Goal: Transaction & Acquisition: Book appointment/travel/reservation

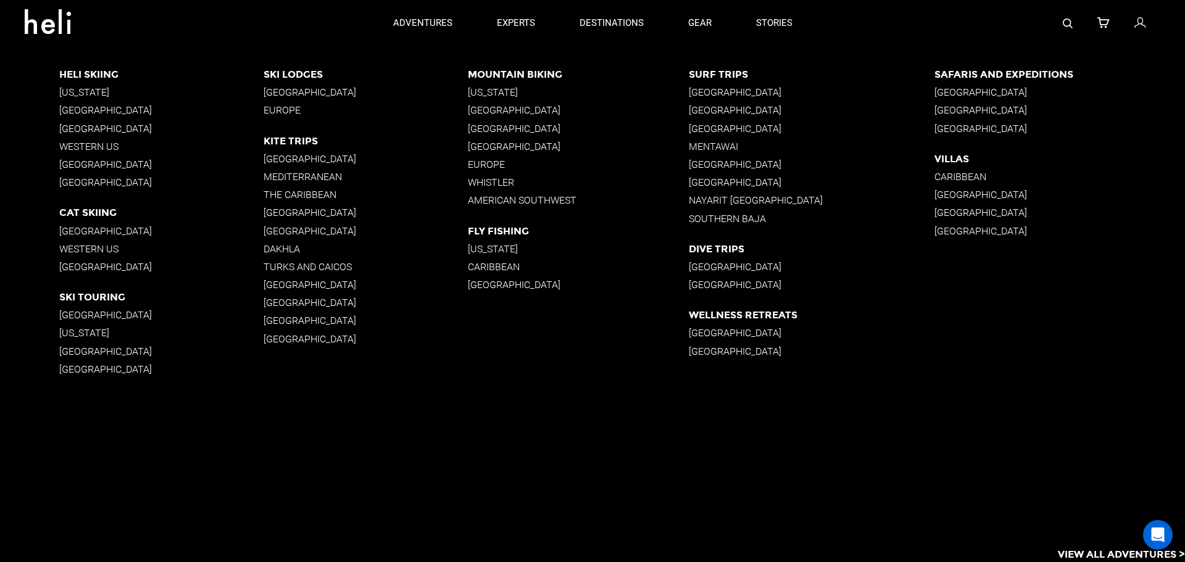
click at [86, 271] on p "[GEOGRAPHIC_DATA]" at bounding box center [161, 267] width 204 height 12
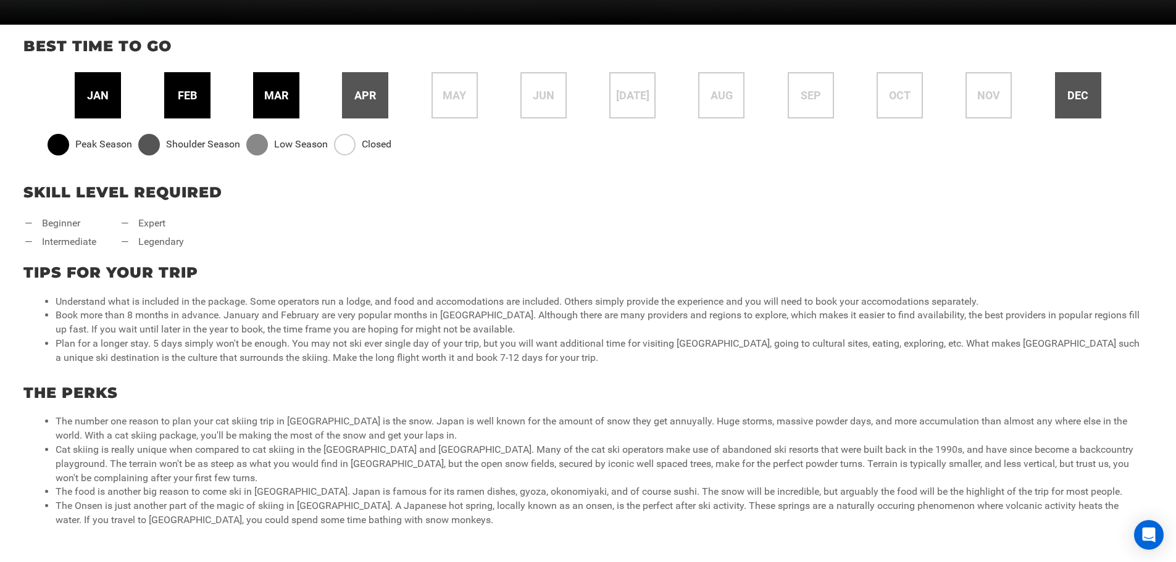
scroll to position [494, 0]
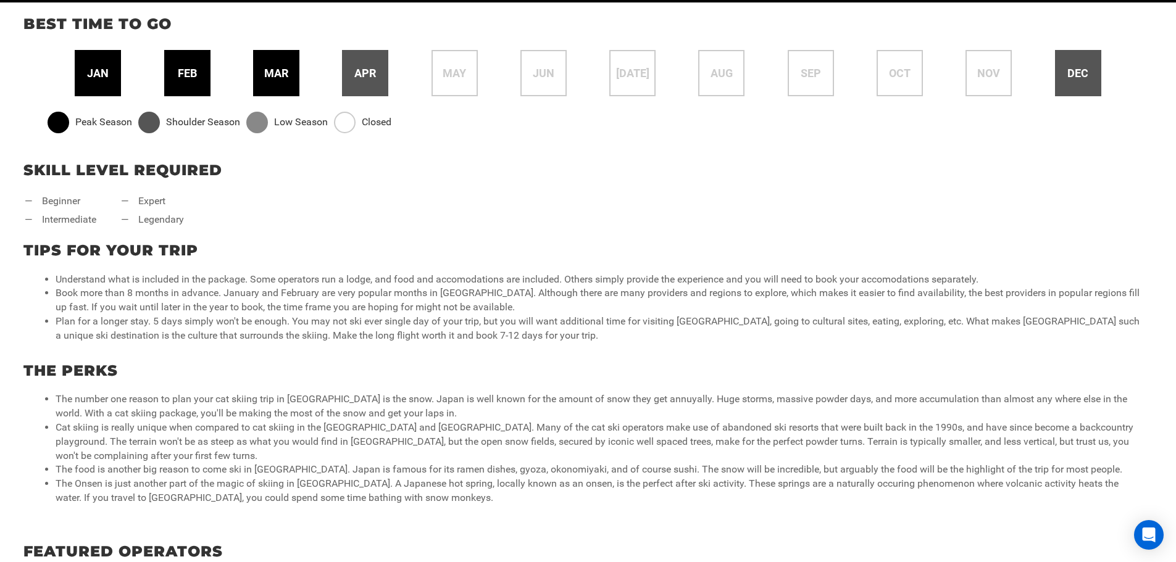
drag, startPoint x: 104, startPoint y: 285, endPoint x: 72, endPoint y: 302, distance: 36.8
click at [73, 302] on li "Book more than 8 months in advance. January and February are very popular month…" at bounding box center [600, 300] width 1089 height 28
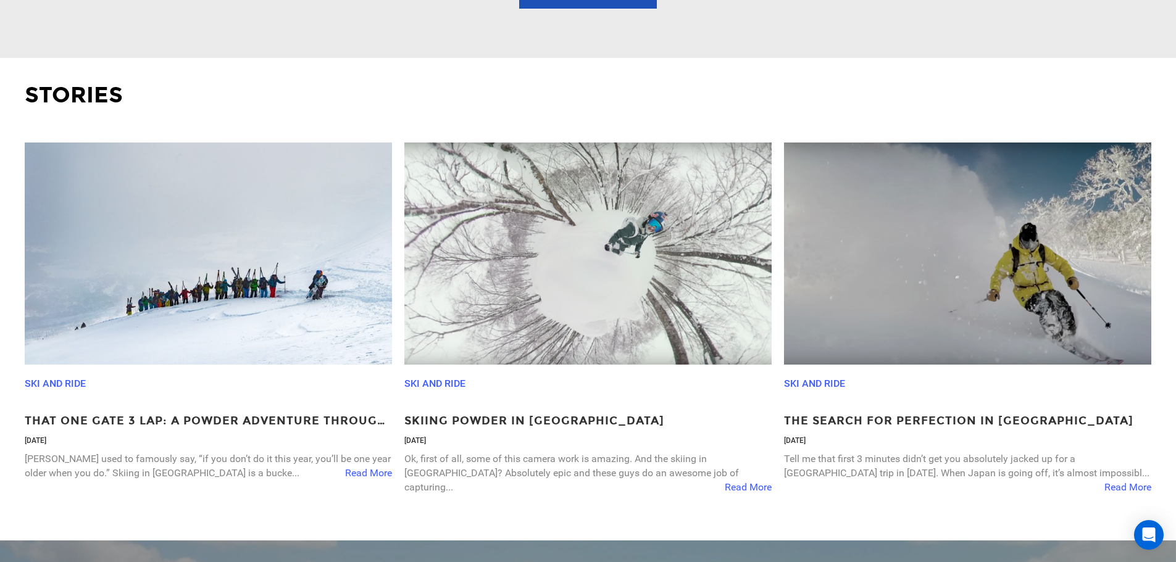
scroll to position [2099, 0]
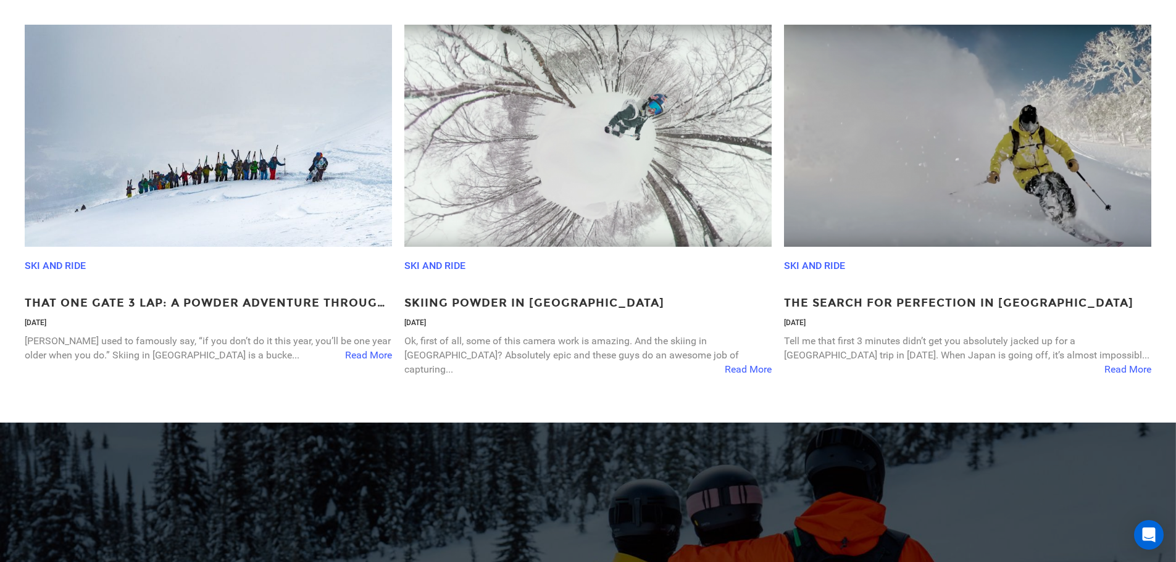
click at [751, 363] on span "Read More" at bounding box center [748, 370] width 47 height 14
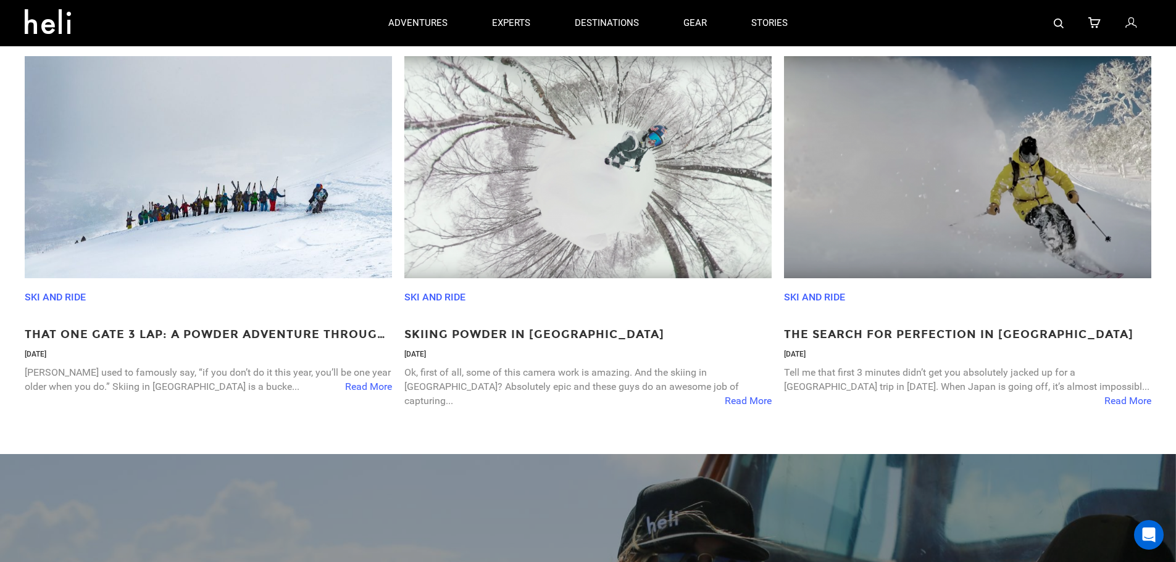
scroll to position [2037, 0]
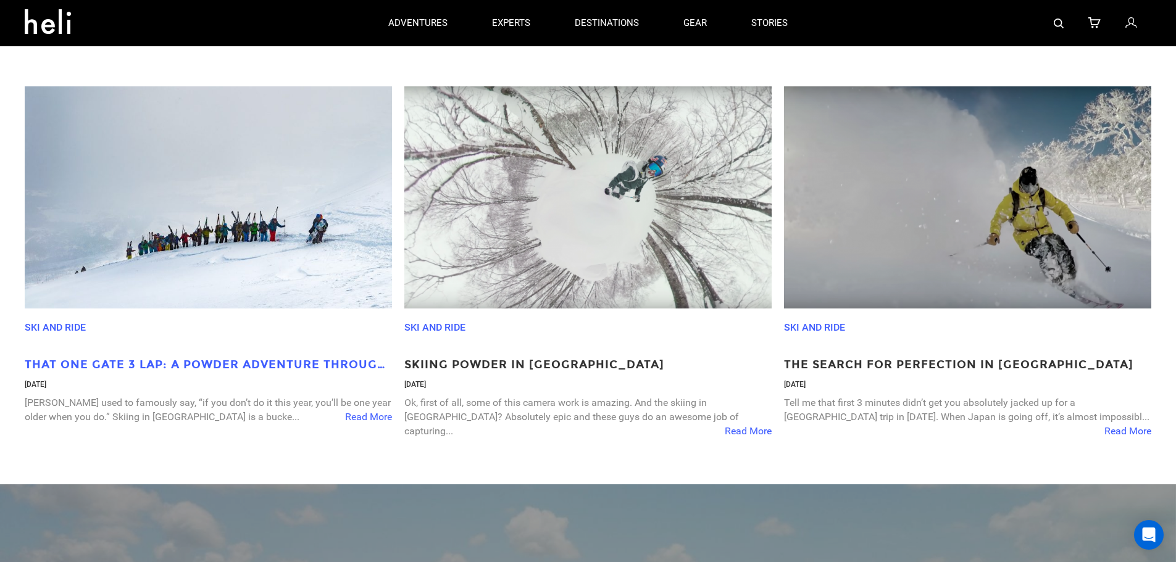
click at [159, 372] on p "That One Gate 3 Lap: A Powder Adventure Through [GEOGRAPHIC_DATA]" at bounding box center [208, 365] width 367 height 16
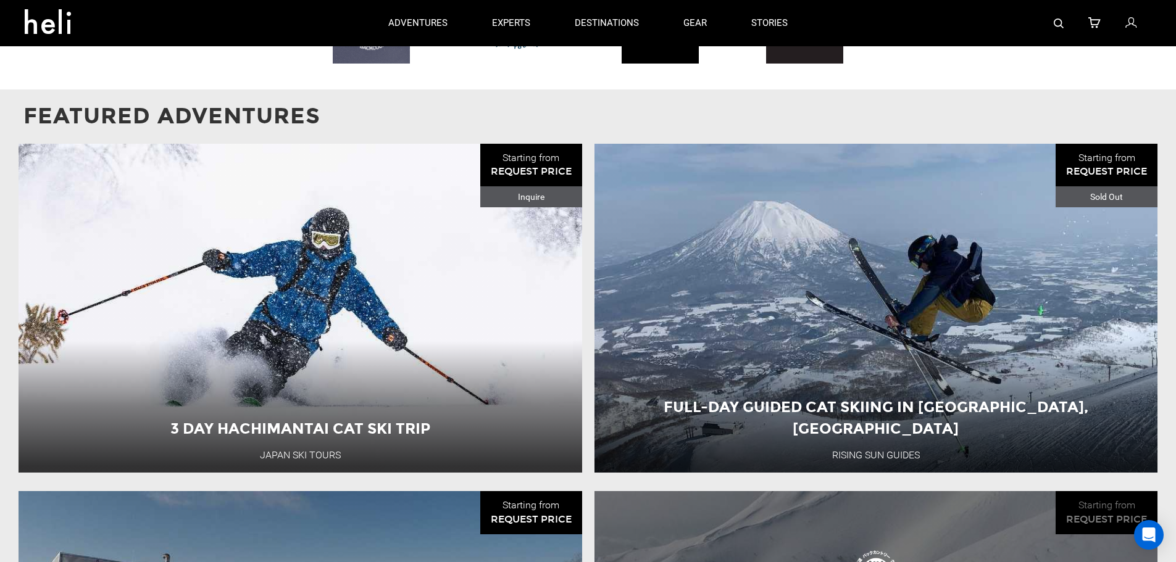
scroll to position [1049, 0]
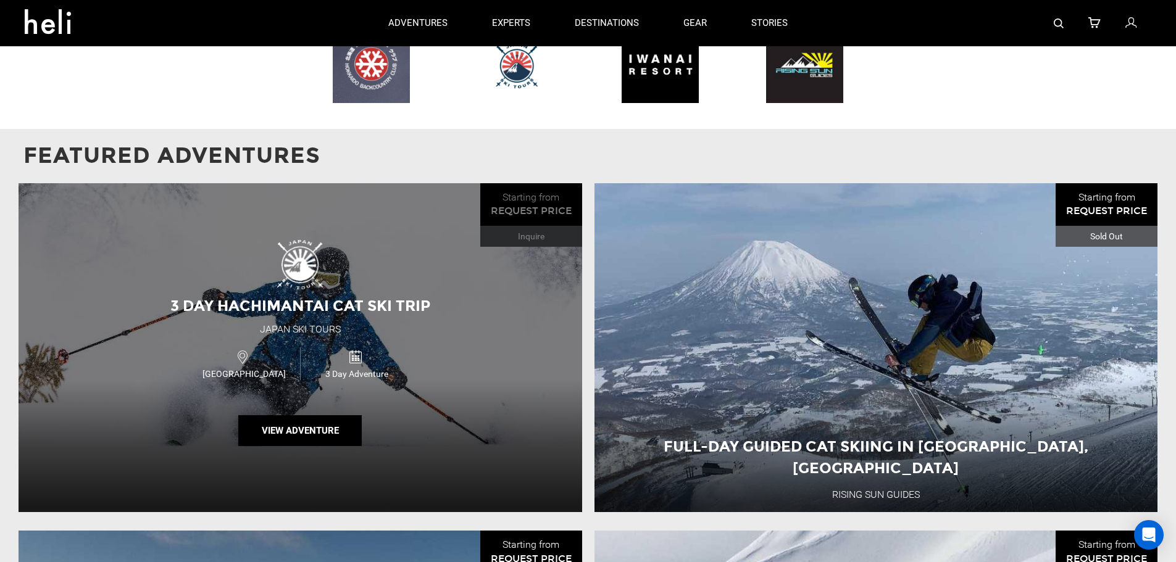
drag, startPoint x: 360, startPoint y: 456, endPoint x: 353, endPoint y: 457, distance: 7.4
drag, startPoint x: 353, startPoint y: 457, endPoint x: 312, endPoint y: 434, distance: 47.2
click at [312, 434] on button "View Adventure" at bounding box center [299, 430] width 123 height 31
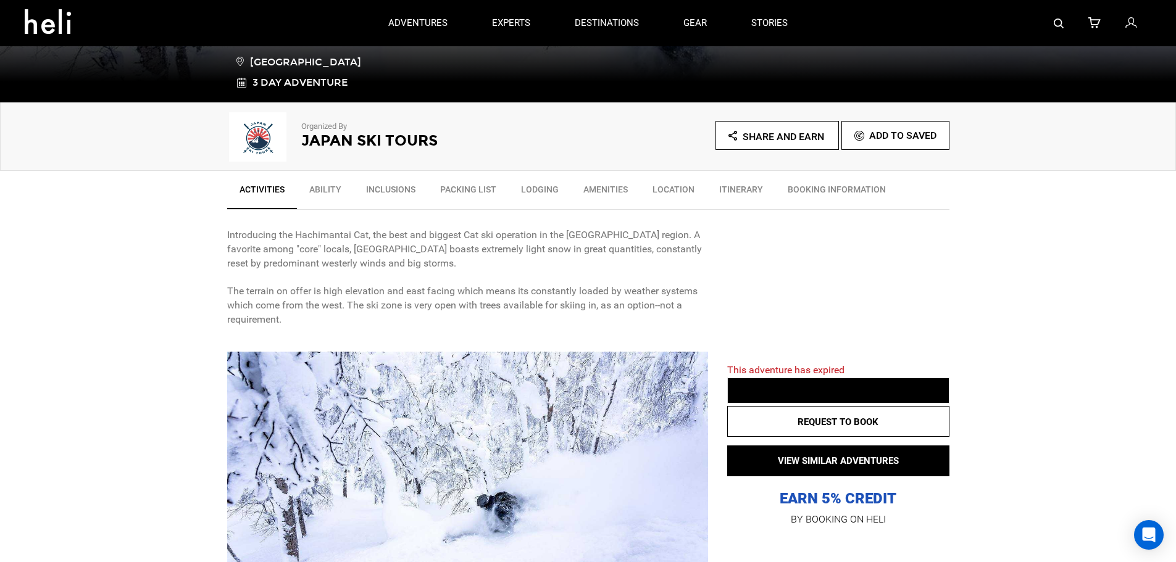
scroll to position [309, 0]
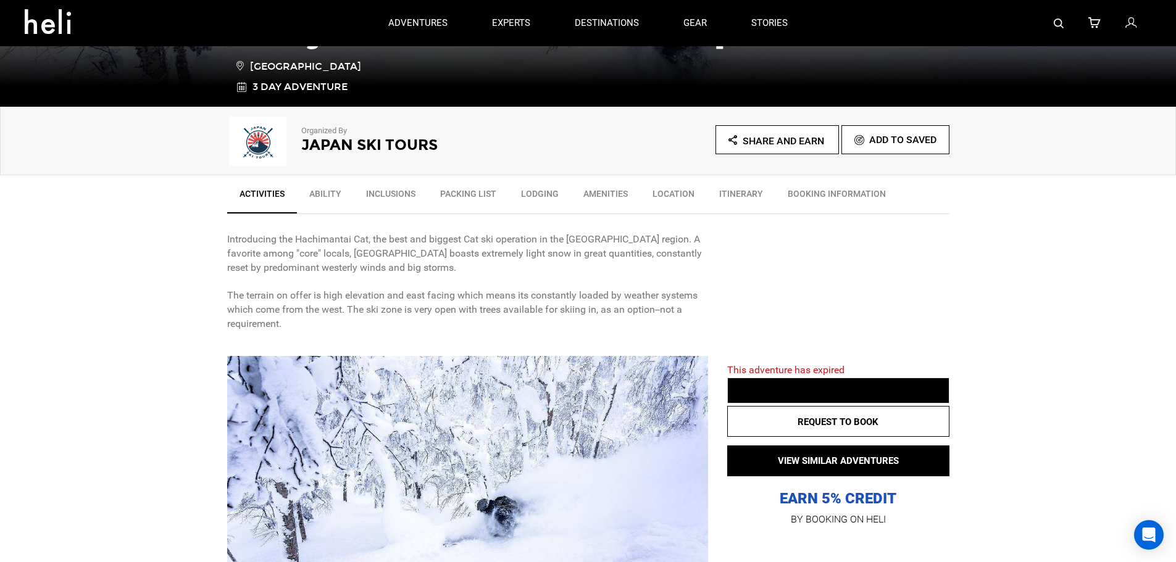
click at [503, 480] on div at bounding box center [467, 466] width 481 height 221
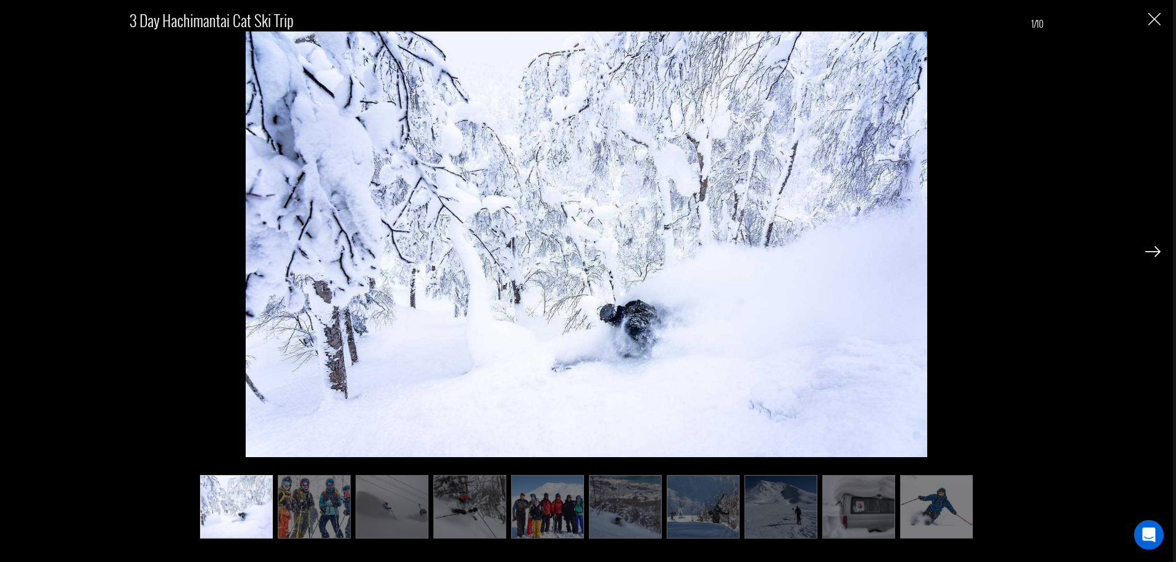
scroll to position [617, 0]
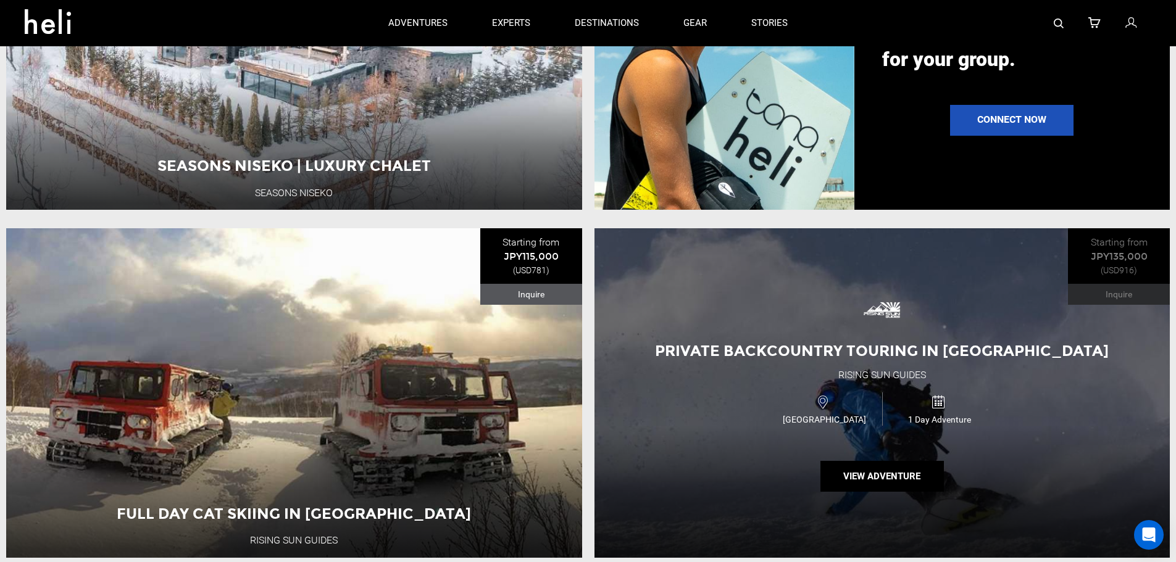
scroll to position [1296, 0]
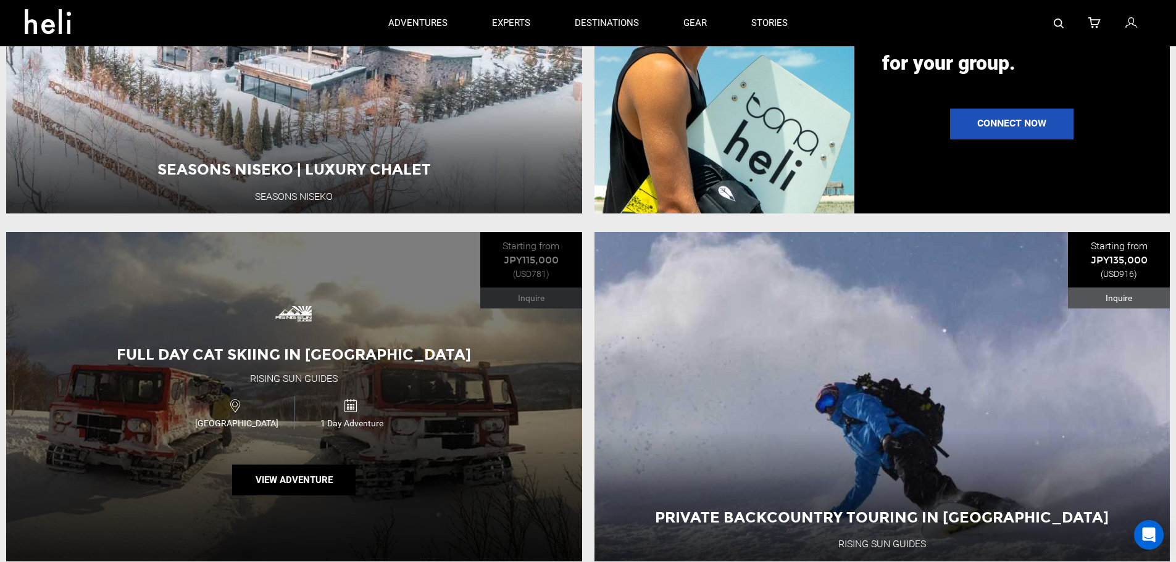
click at [329, 386] on div "Rising Sun Guides" at bounding box center [294, 379] width 88 height 14
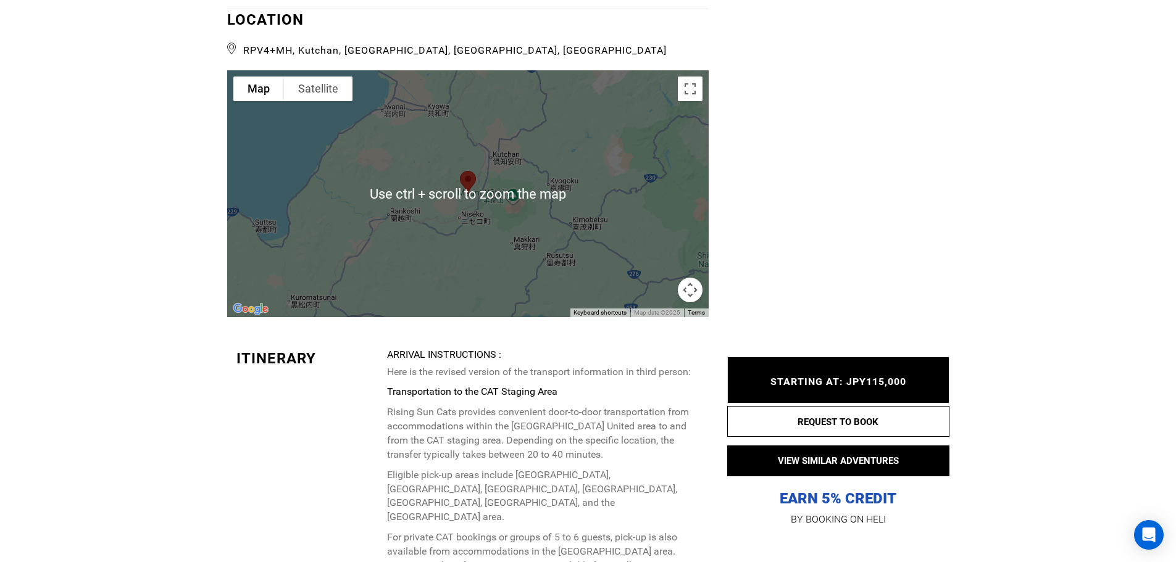
scroll to position [1852, 0]
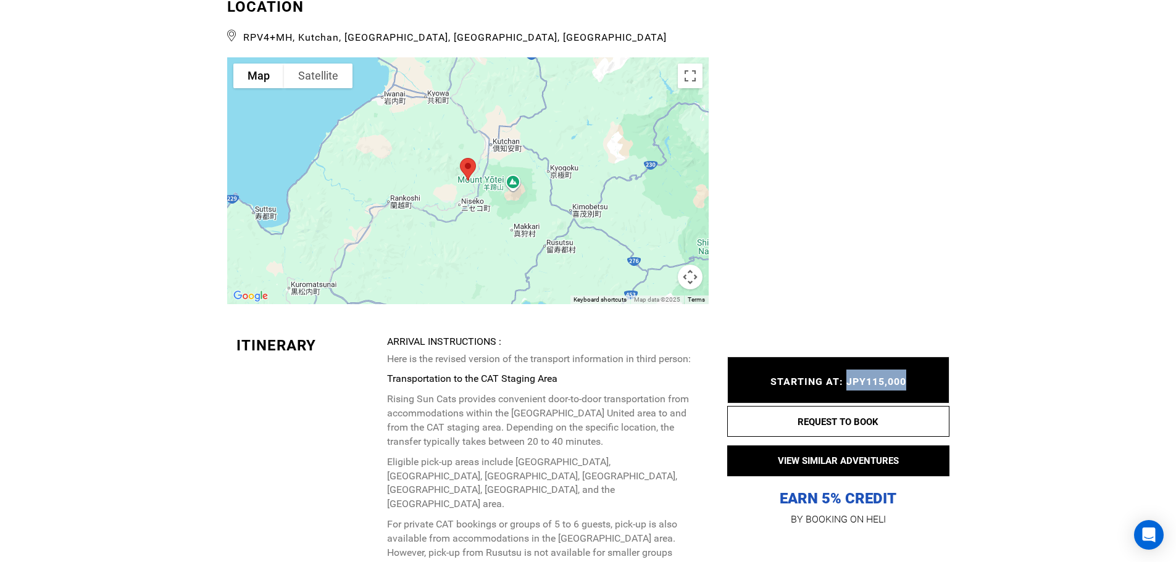
drag, startPoint x: 907, startPoint y: 383, endPoint x: 844, endPoint y: 384, distance: 62.3
click at [844, 384] on div "STARTING AT: JPY115,000 STARTING AT: JPY115,000" at bounding box center [838, 380] width 222 height 47
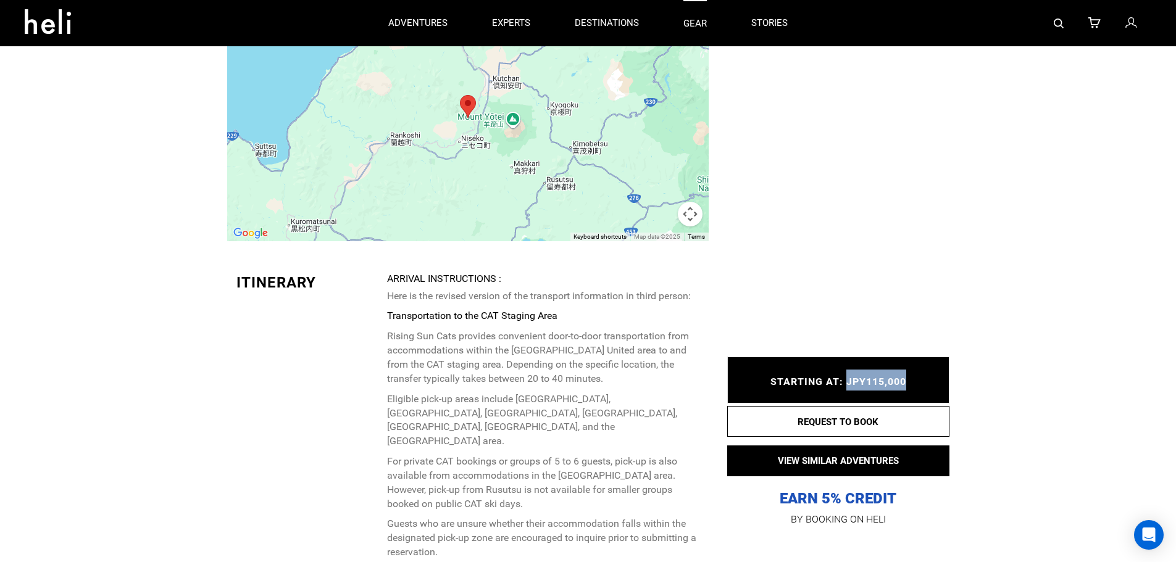
scroll to position [1913, 0]
